Goal: Information Seeking & Learning: Understand process/instructions

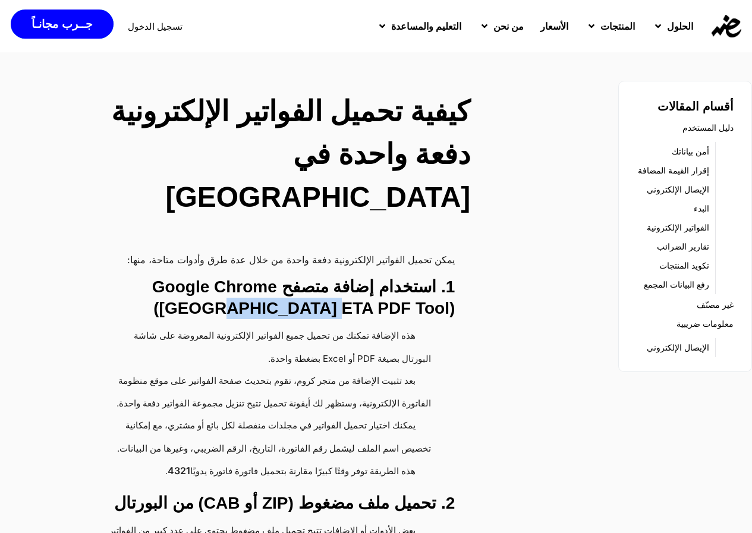
drag, startPoint x: 350, startPoint y: 265, endPoint x: 448, endPoint y: 268, distance: 98.1
click at [448, 276] on h3 "1. استخدام إضافة متصفح Google Chrome ([GEOGRAPHIC_DATA] ETA PDF Tool)" at bounding box center [269, 297] width 370 height 43
copy h3 "ETA PDF Tool"
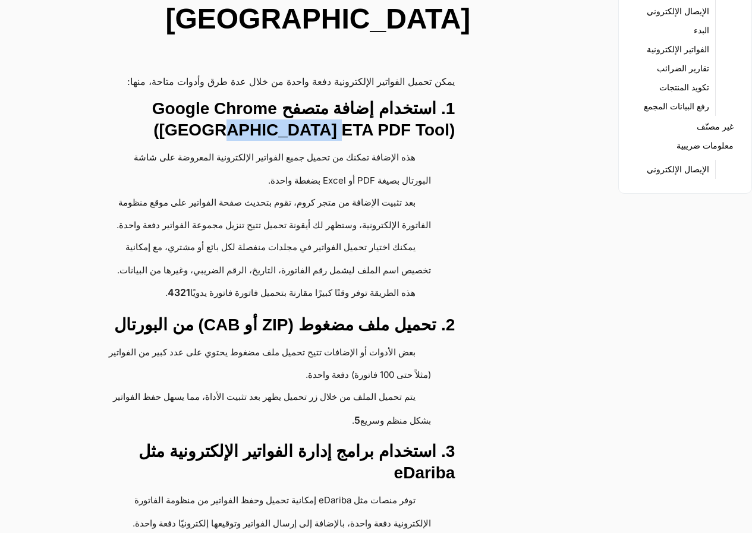
scroll to position [238, 0]
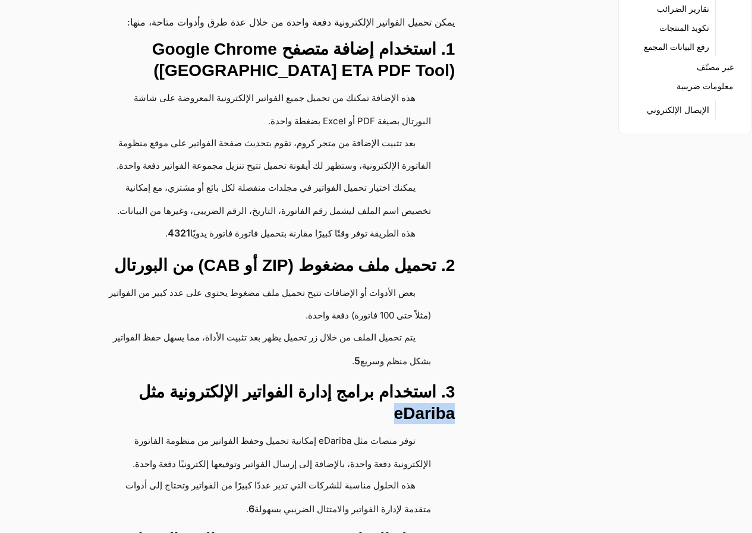
drag, startPoint x: 102, startPoint y: 371, endPoint x: 161, endPoint y: 372, distance: 58.3
click at [161, 382] on h3 "3. استخدام برامج إدارة الفواتير الإلكترونية مثل eDariba" at bounding box center [269, 403] width 370 height 43
copy h3 "eDariba"
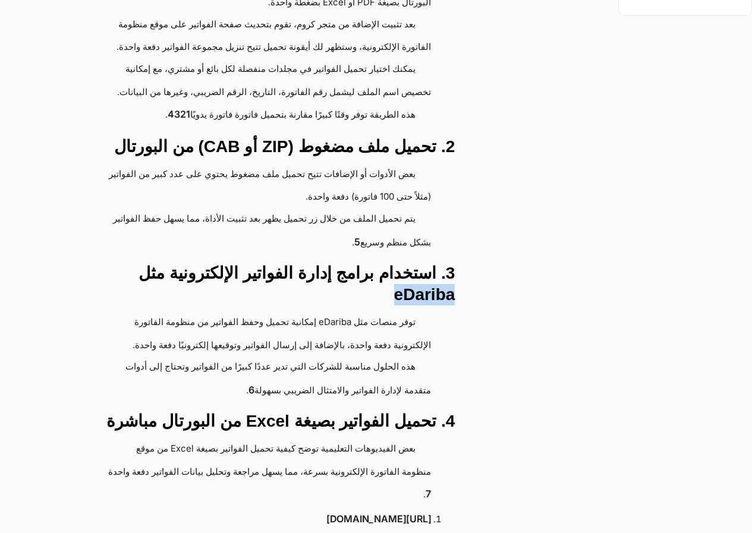
scroll to position [0, 0]
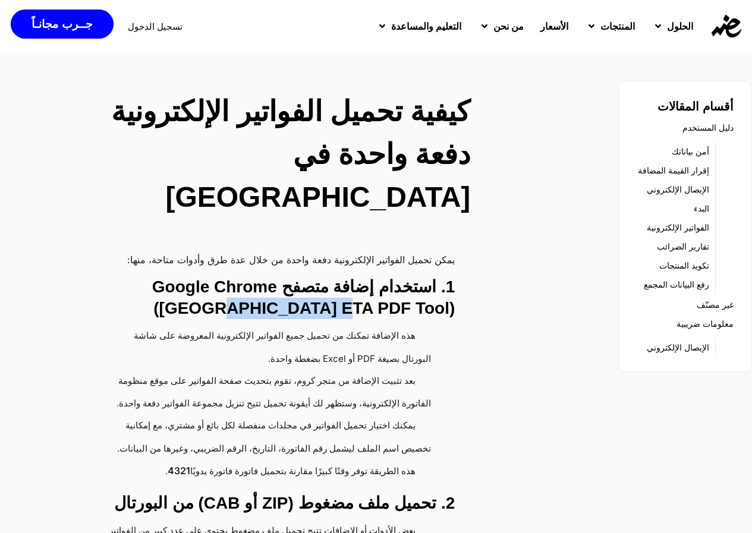
drag, startPoint x: 353, startPoint y: 269, endPoint x: 450, endPoint y: 272, distance: 97.5
click at [451, 276] on h3 "1. استخدام إضافة متصفح Google Chrome ([GEOGRAPHIC_DATA] ETA PDF Tool)" at bounding box center [269, 297] width 370 height 43
copy h3 "ETA PDF Tool"
